Goal: Task Accomplishment & Management: Manage account settings

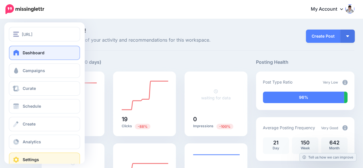
click at [25, 160] on span "Settings" at bounding box center [31, 159] width 16 height 5
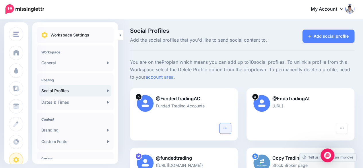
click at [227, 129] on icon "button" at bounding box center [225, 128] width 5 height 5
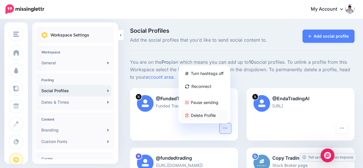
click at [210, 112] on link "Delete Profile" at bounding box center [204, 115] width 47 height 11
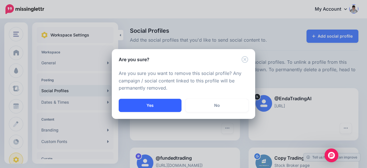
click at [173, 103] on button "Yes" at bounding box center [150, 105] width 63 height 13
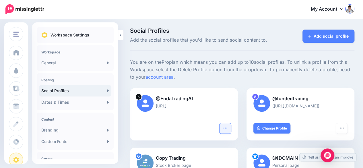
click at [226, 128] on icon "button" at bounding box center [225, 128] width 5 height 5
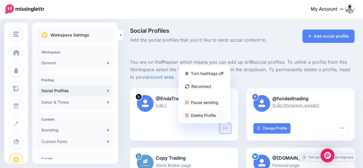
click at [209, 117] on link "Delete Profile" at bounding box center [204, 115] width 47 height 11
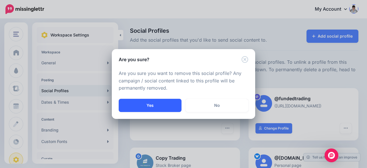
click at [169, 105] on button "Yes" at bounding box center [150, 105] width 63 height 13
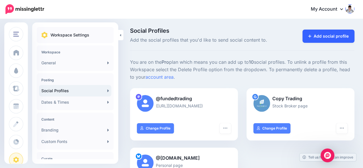
click at [327, 33] on link "Add social profile" at bounding box center [328, 36] width 52 height 13
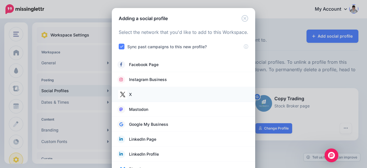
click at [165, 97] on link "X" at bounding box center [184, 94] width 132 height 8
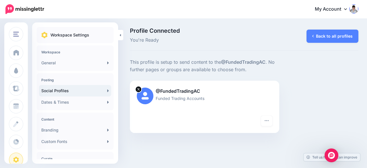
click at [69, 88] on link "Social Profiles" at bounding box center [75, 90] width 72 height 11
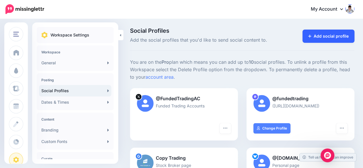
click at [333, 32] on link "Add social profile" at bounding box center [328, 36] width 52 height 13
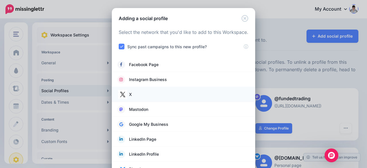
click at [139, 94] on link "X" at bounding box center [184, 94] width 132 height 8
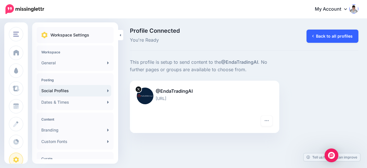
click at [317, 36] on link "Back to all profiles" at bounding box center [333, 36] width 52 height 13
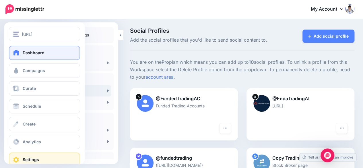
click at [20, 51] on span at bounding box center [16, 53] width 7 height 6
